Goal: Obtain resource: Download file/media

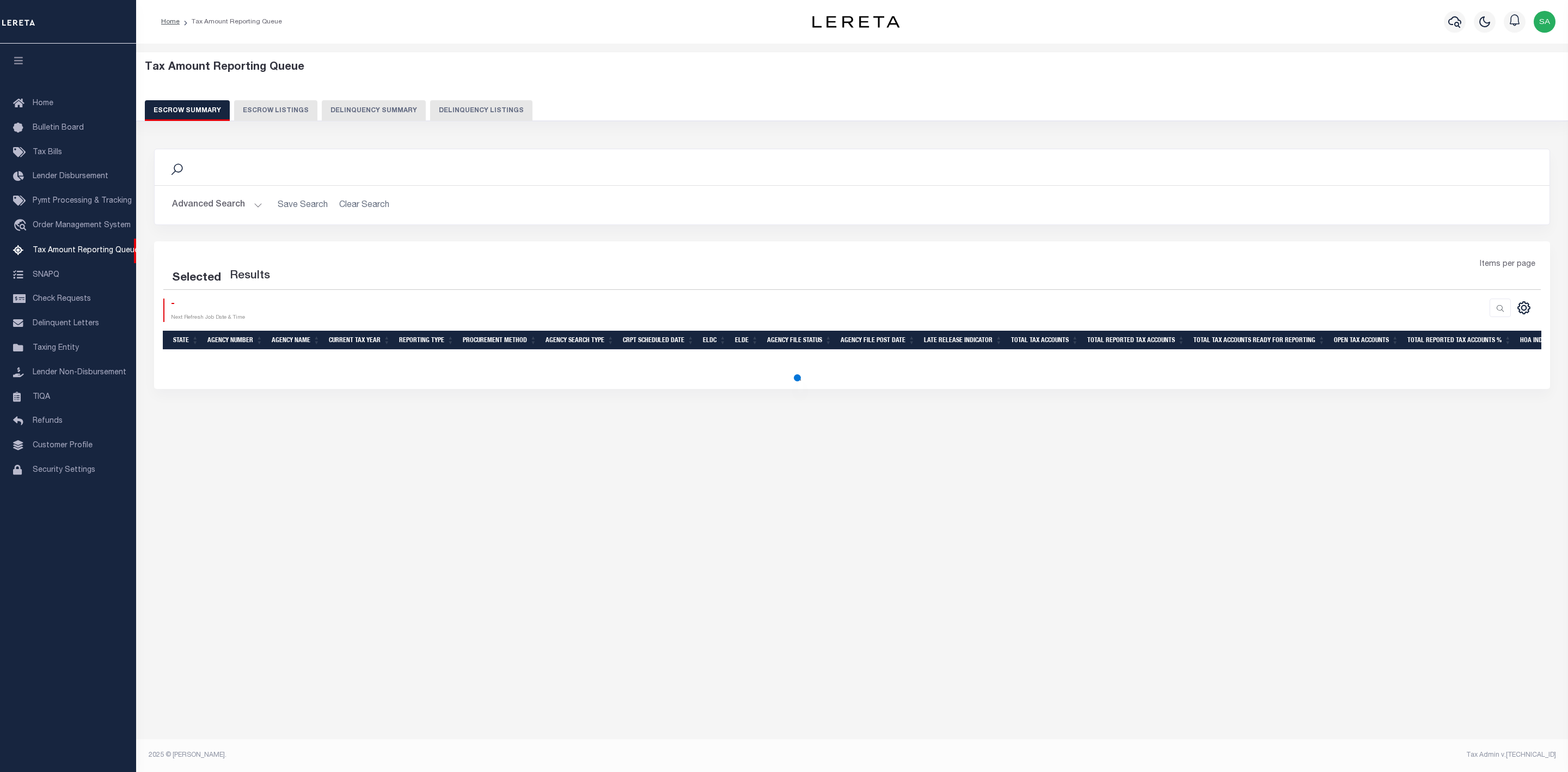
select select
select select "100"
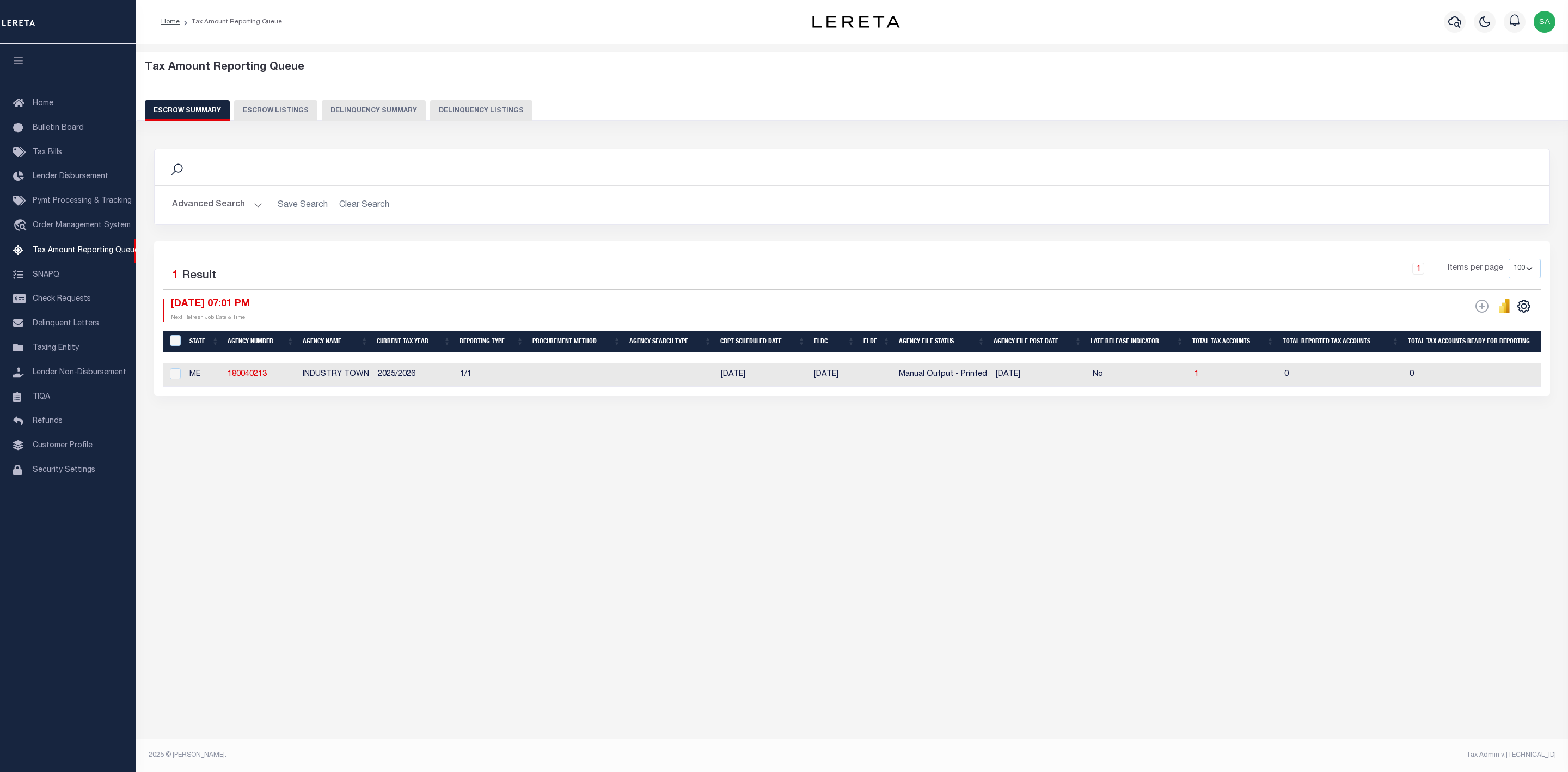
click at [381, 212] on h2 "Advanced Search Save Search Clear Search EscrowSummaryGridWrapper_dynamictable_…" at bounding box center [852, 205] width 1377 height 22
click at [369, 210] on h2 "Advanced Search Save Search Clear Search EscrowSummaryGridWrapper_dynamictable_…" at bounding box center [852, 205] width 1377 height 22
click at [254, 206] on button "Advanced Search" at bounding box center [217, 205] width 90 height 22
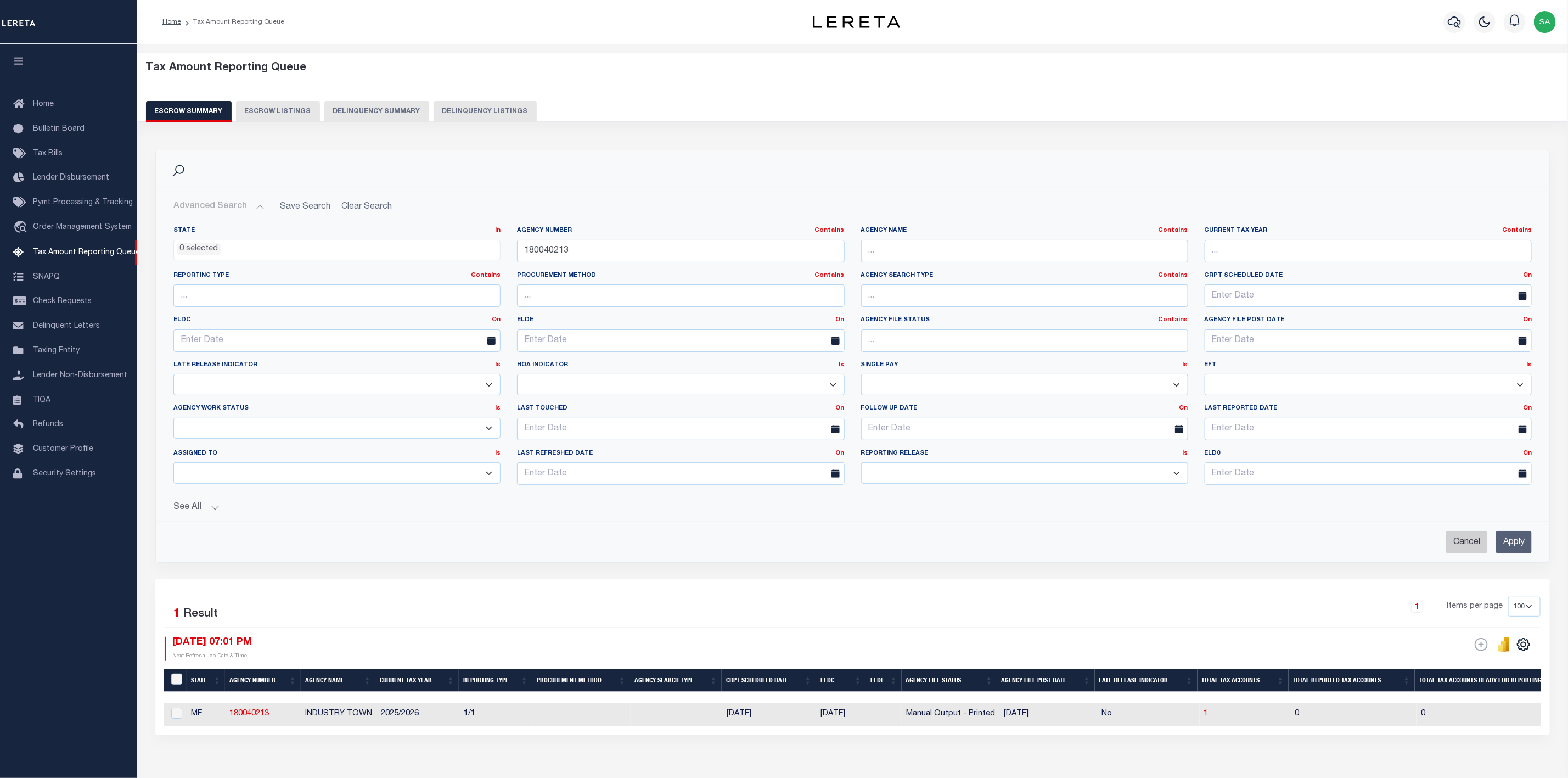
click at [1462, 549] on input "Cancel" at bounding box center [1466, 542] width 41 height 23
checkbox input "true"
select select
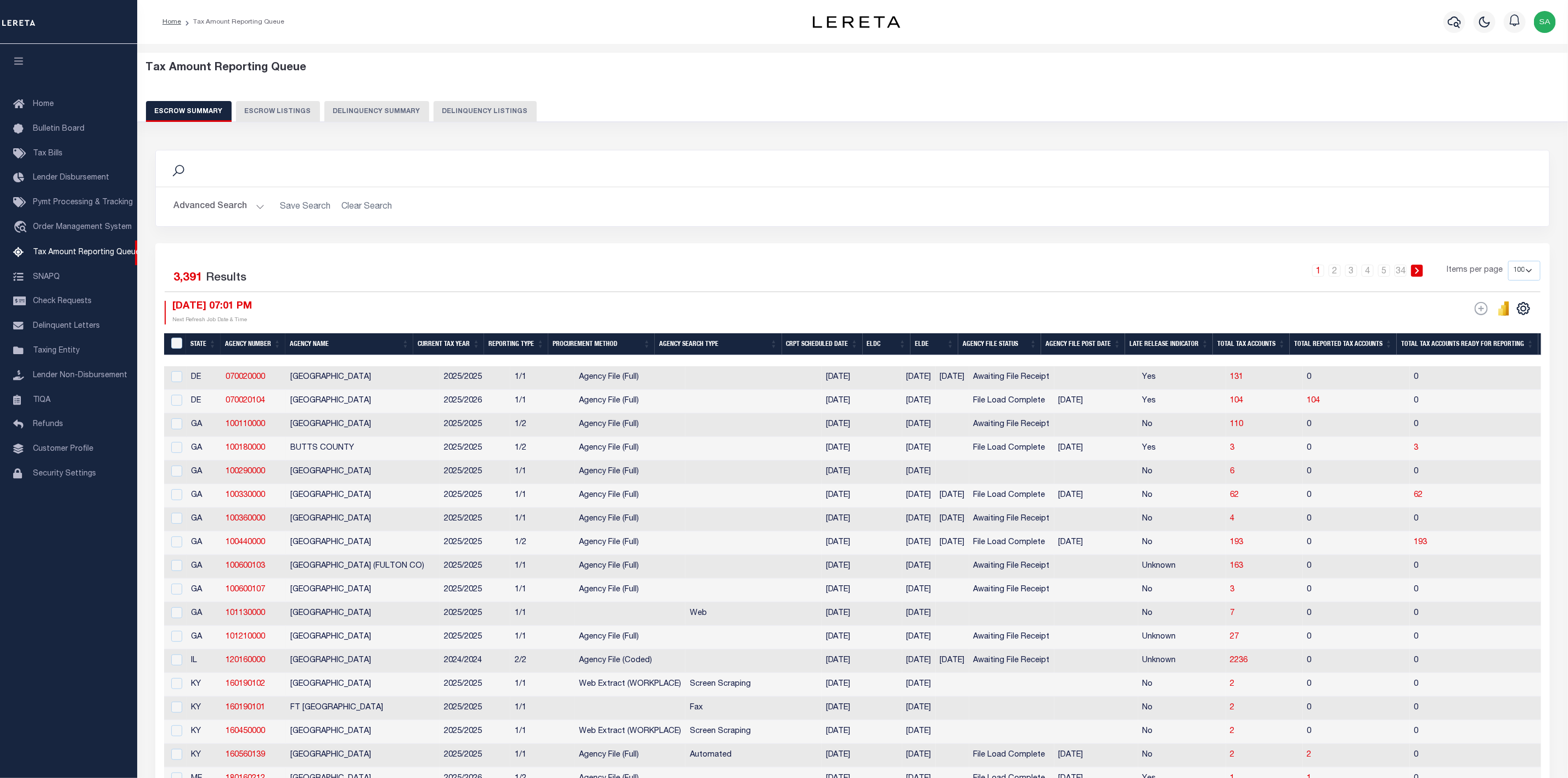
click at [376, 209] on h2 "Advanced Search Save Search Clear Search" at bounding box center [853, 207] width 1376 height 22
click at [264, 209] on h2 "Advanced Search Save Search Clear Search" at bounding box center [853, 207] width 1376 height 22
click at [257, 211] on button "Advanced Search" at bounding box center [219, 207] width 91 height 22
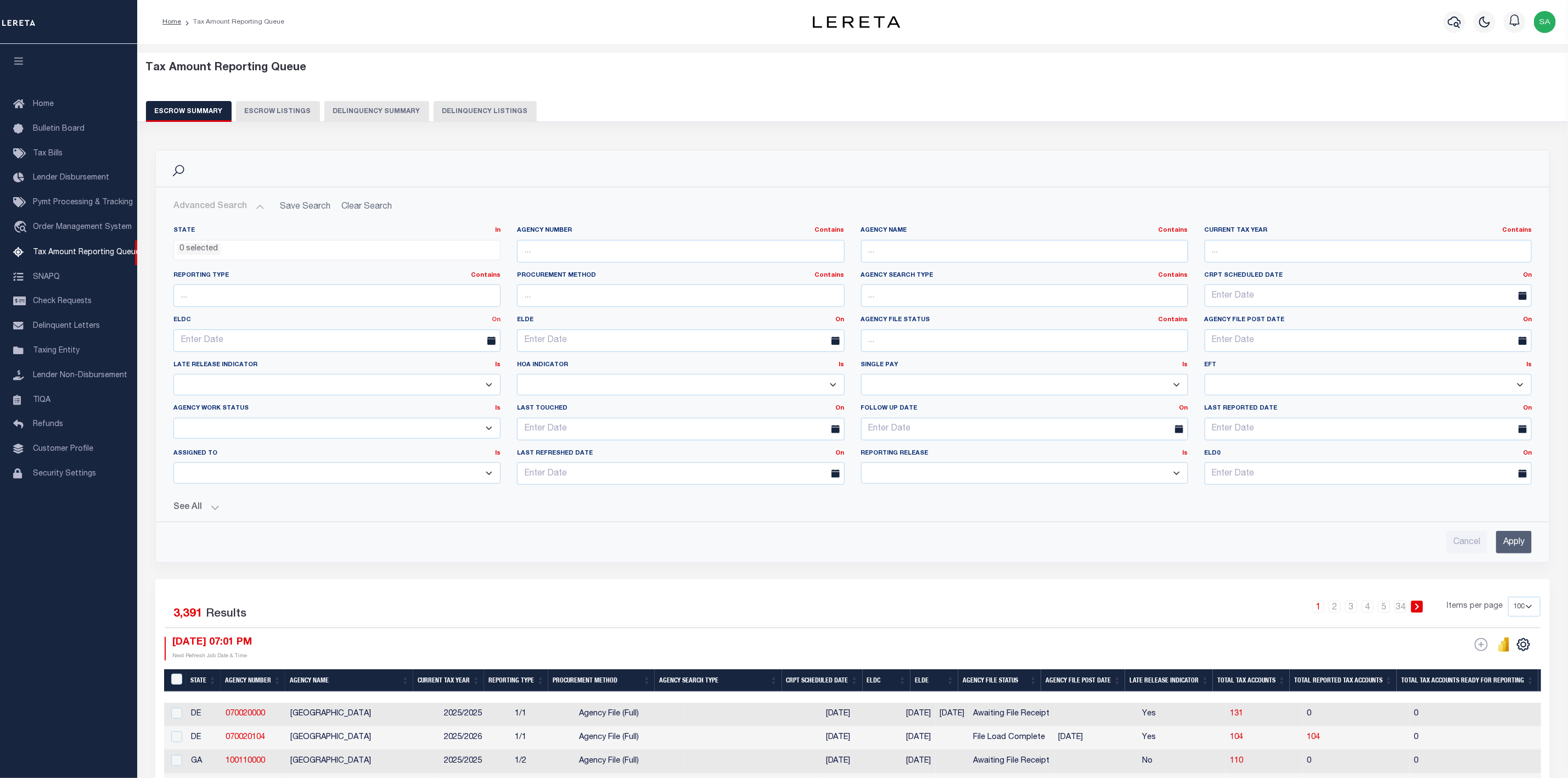
click at [496, 321] on link "On" at bounding box center [496, 319] width 9 height 6
click at [460, 377] on link "Between" at bounding box center [457, 380] width 87 height 16
click at [314, 339] on span at bounding box center [323, 340] width 28 height 23
click at [319, 345] on icon at bounding box center [319, 340] width 9 height 9
click at [285, 346] on input "text" at bounding box center [251, 340] width 155 height 23
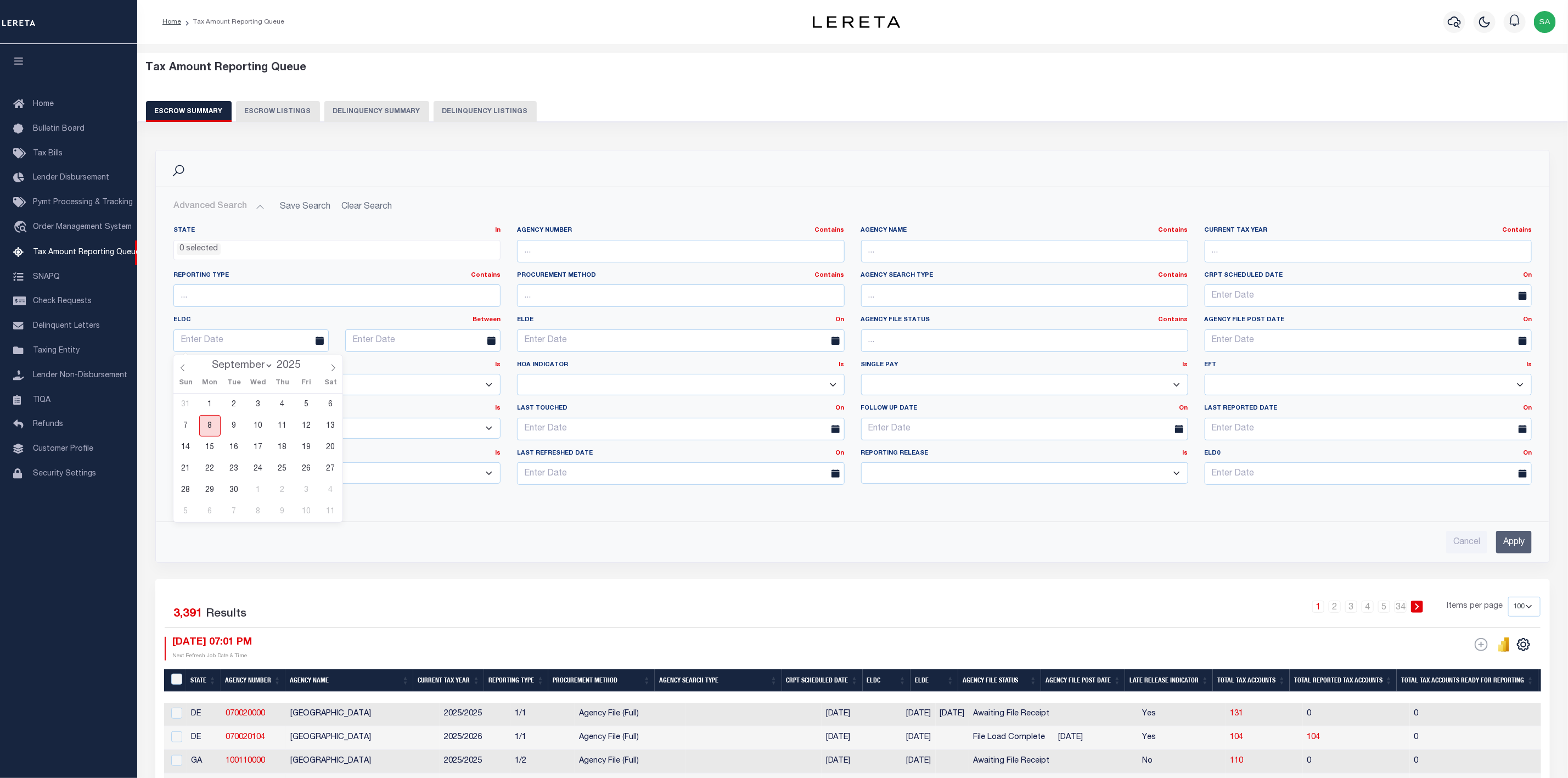
click at [211, 425] on span "8" at bounding box center [209, 425] width 22 height 22
type input "[DATE]"
click at [477, 341] on input "text" at bounding box center [423, 340] width 155 height 23
click at [509, 371] on icon at bounding box center [505, 368] width 8 height 8
select select "9"
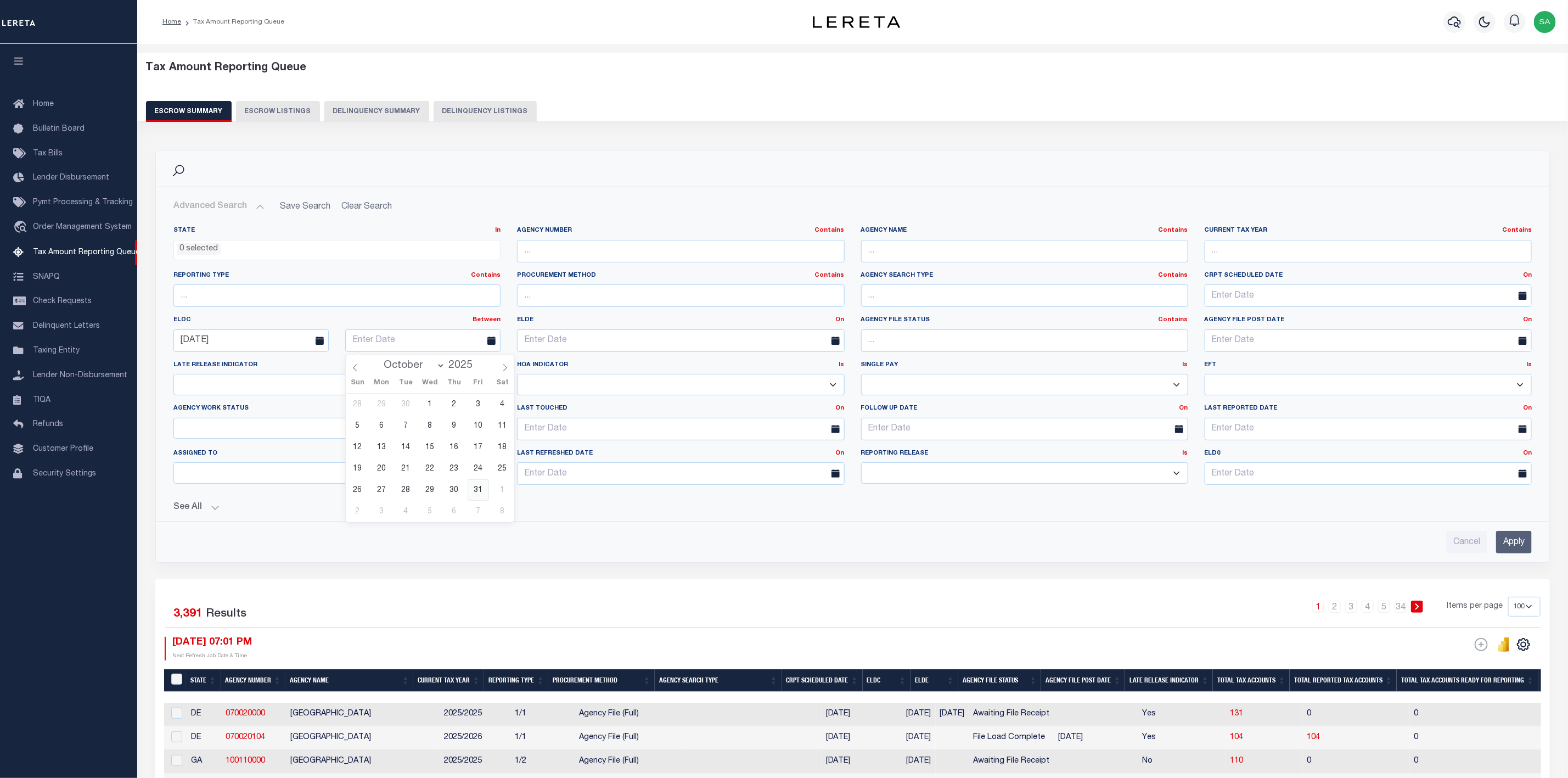
click at [483, 491] on span "31" at bounding box center [478, 490] width 22 height 22
type input "[DATE]"
click at [216, 513] on button "See All" at bounding box center [852, 507] width 1358 height 10
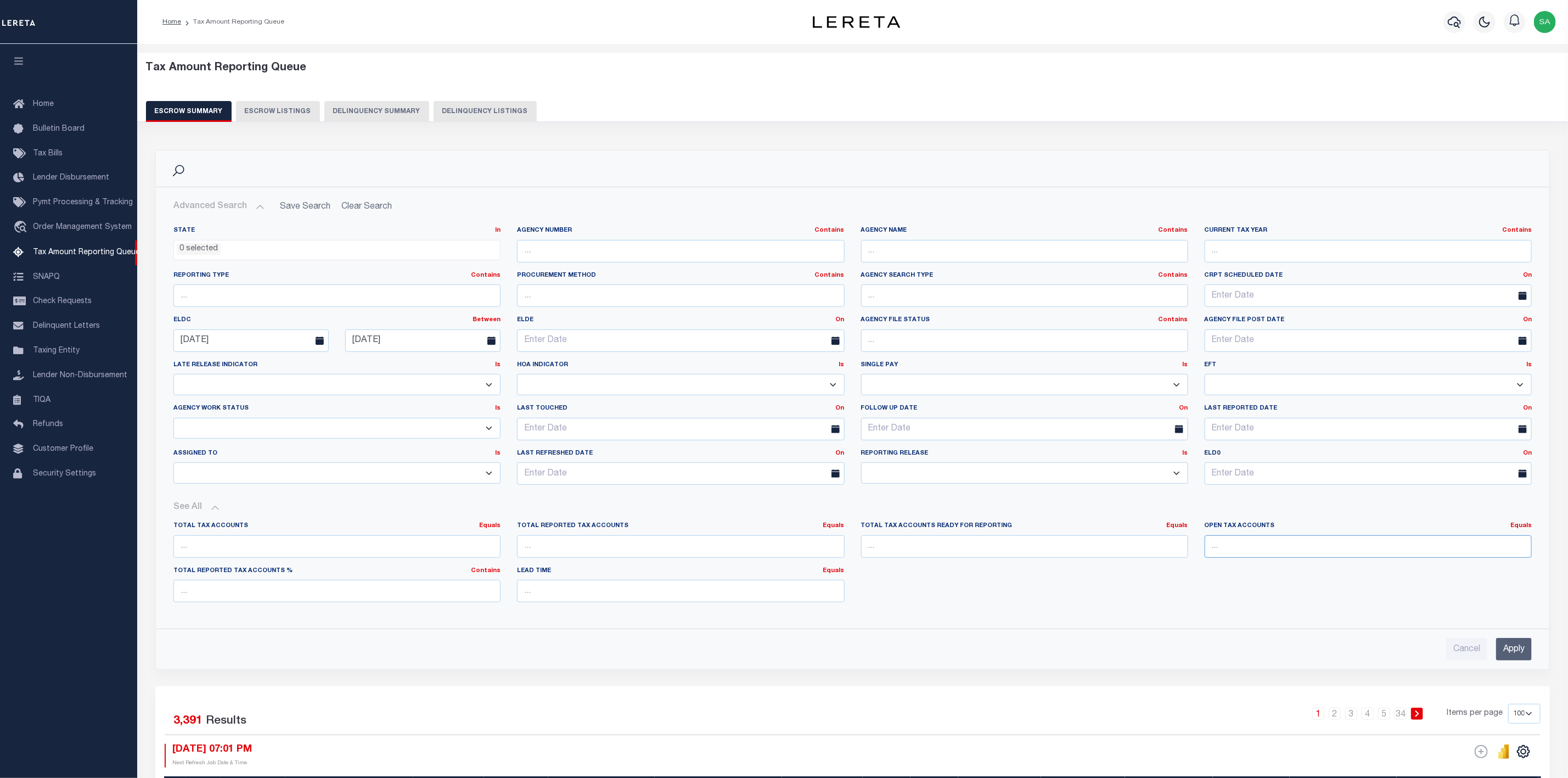
click at [1307, 552] on input "number" at bounding box center [1367, 547] width 327 height 23
type input "0"
click at [1530, 529] on link "Equals" at bounding box center [1521, 525] width 22 height 6
click at [1491, 571] on link "Is [GEOGRAPHIC_DATA]" at bounding box center [1470, 570] width 120 height 16
click at [1442, 597] on div "Total Tax Accounts Equals Equals Is Not Equal To Is Greater Than Is Less Than T…" at bounding box center [852, 566] width 1375 height 89
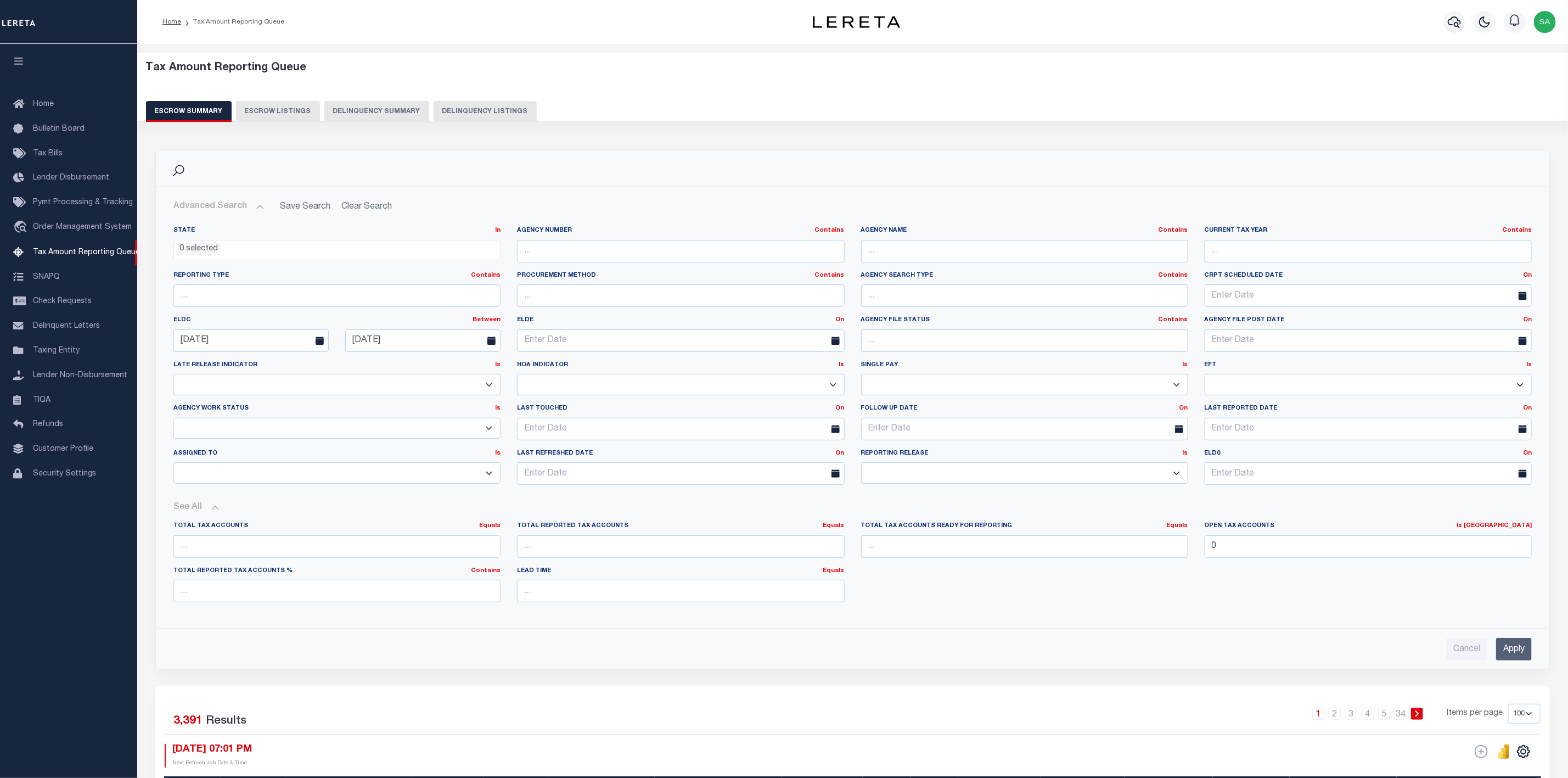
click at [1512, 660] on input "Apply" at bounding box center [1514, 649] width 36 height 23
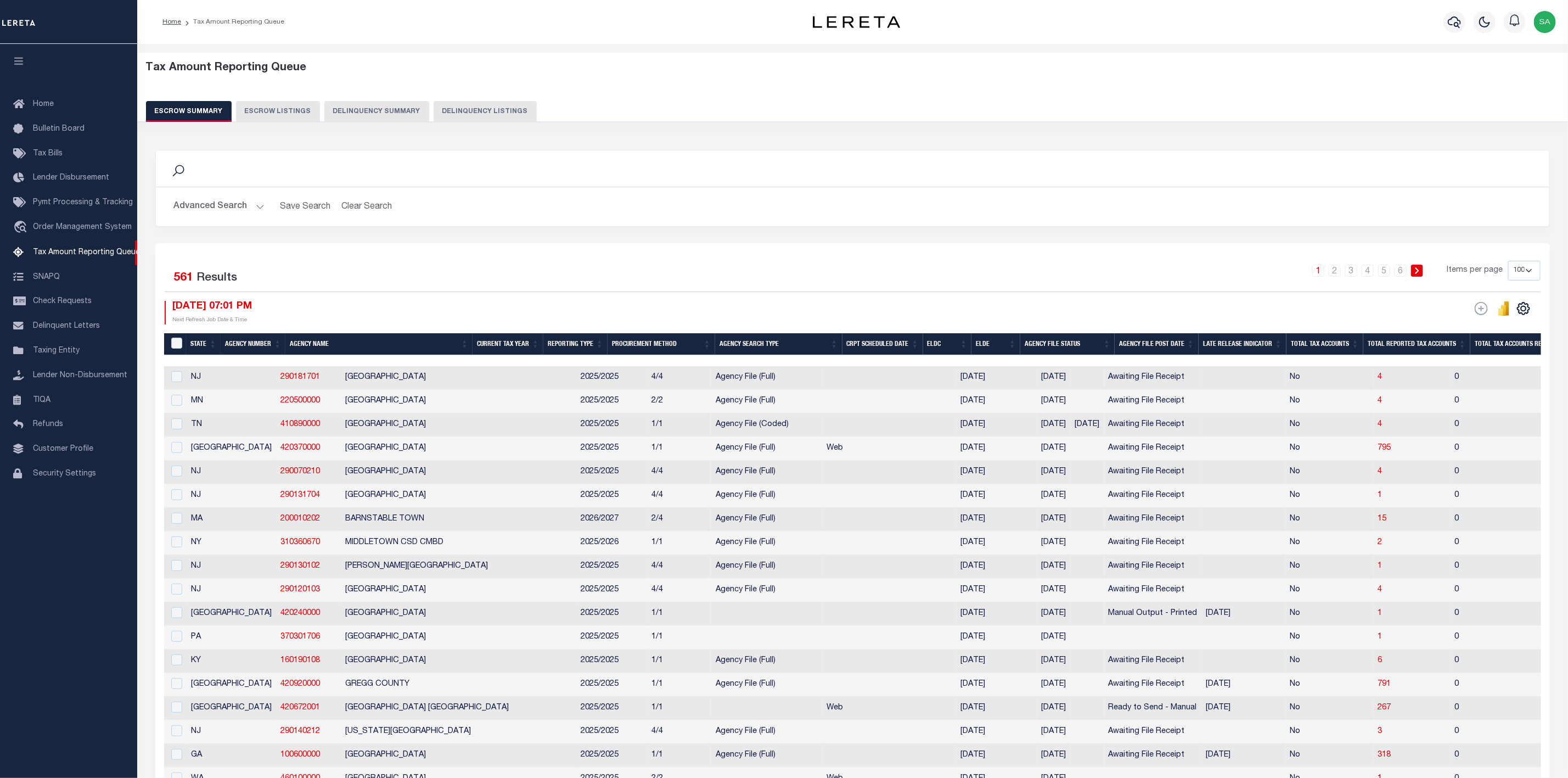
click at [1533, 271] on select "10 25 50 100 500" at bounding box center [1523, 270] width 32 height 20
select select "500"
click at [1507, 262] on select "10 25 50 100 500" at bounding box center [1523, 270] width 32 height 20
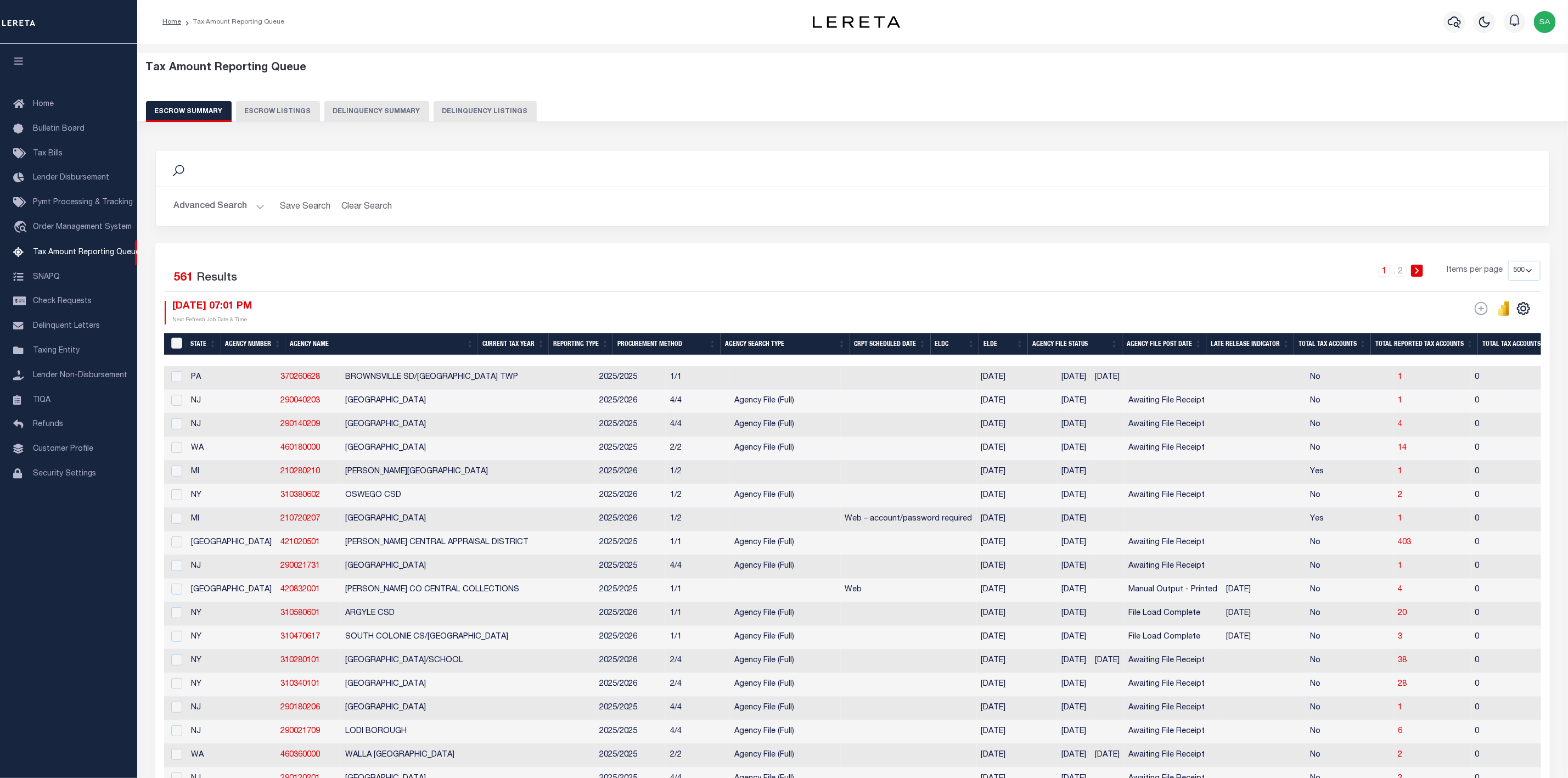
click at [950, 342] on th "ELDC" at bounding box center [955, 345] width 49 height 23
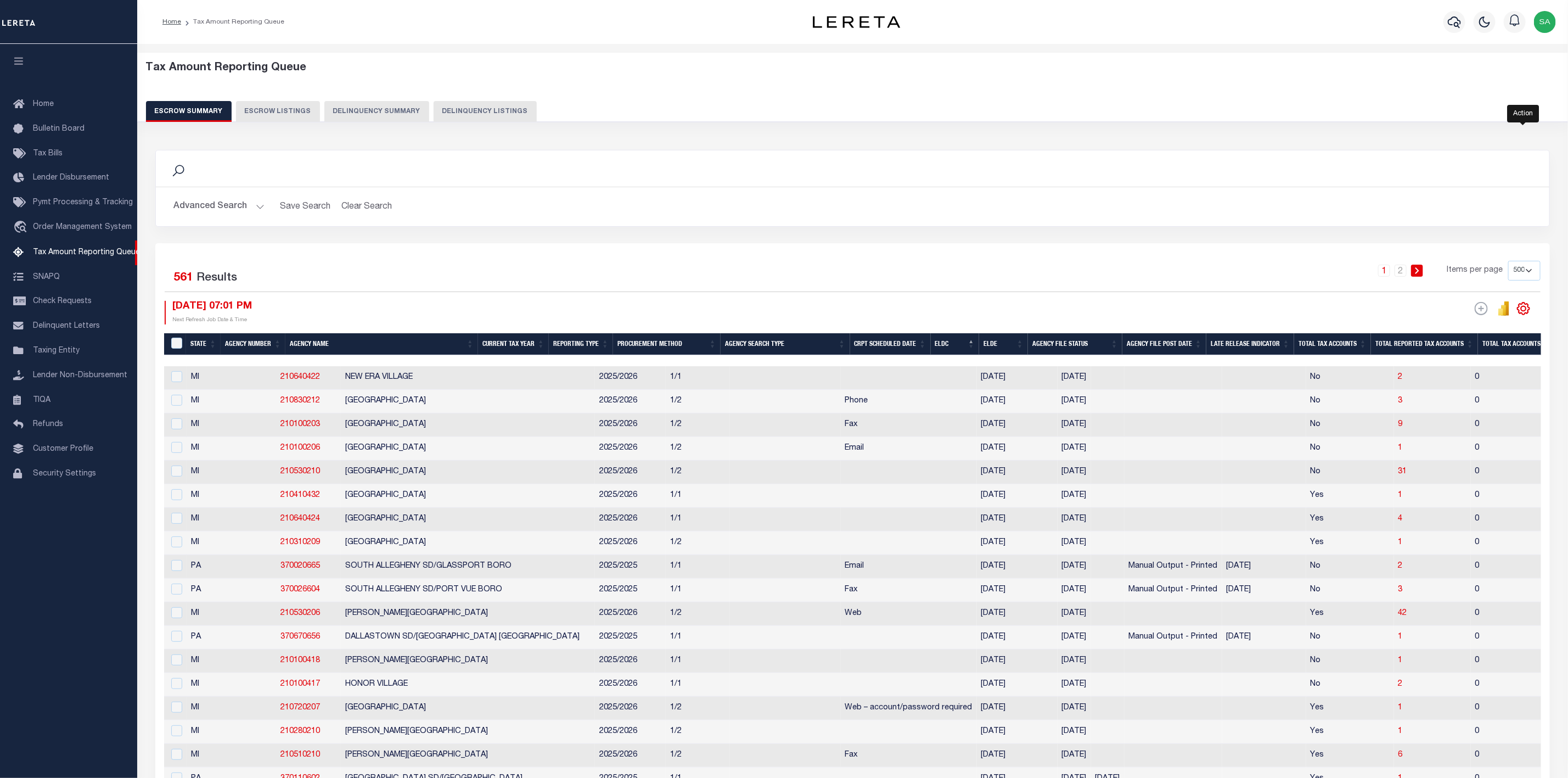
click at [1523, 312] on icon "" at bounding box center [1523, 308] width 14 height 14
click at [1464, 331] on link "CSV" at bounding box center [1477, 327] width 107 height 22
